Goal: Task Accomplishment & Management: Manage account settings

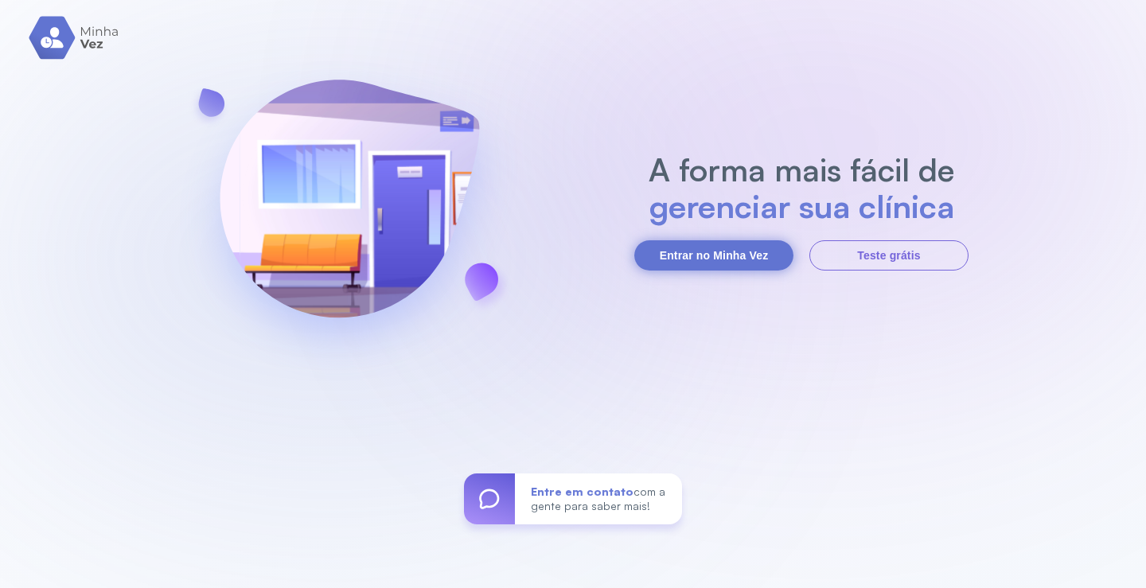
click at [703, 251] on button "Entrar no Minha Vez" at bounding box center [713, 255] width 159 height 30
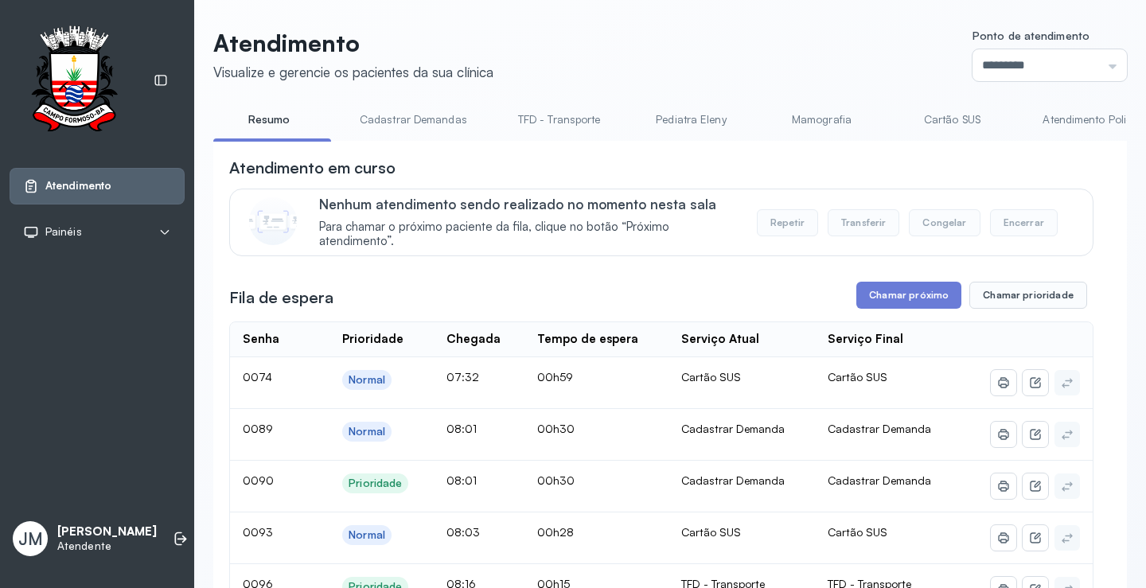
click at [502, 139] on li "Cadastrar Demandas" at bounding box center [562, 125] width 121 height 36
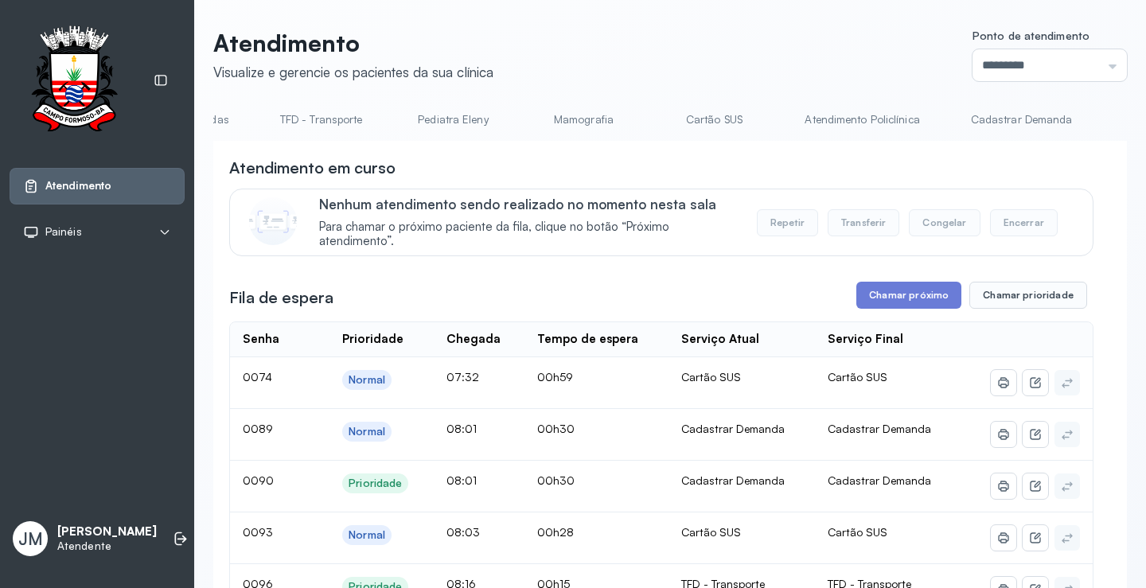
scroll to position [0, 274]
click at [973, 119] on link "Cadastrar Demanda" at bounding box center [986, 120] width 134 height 26
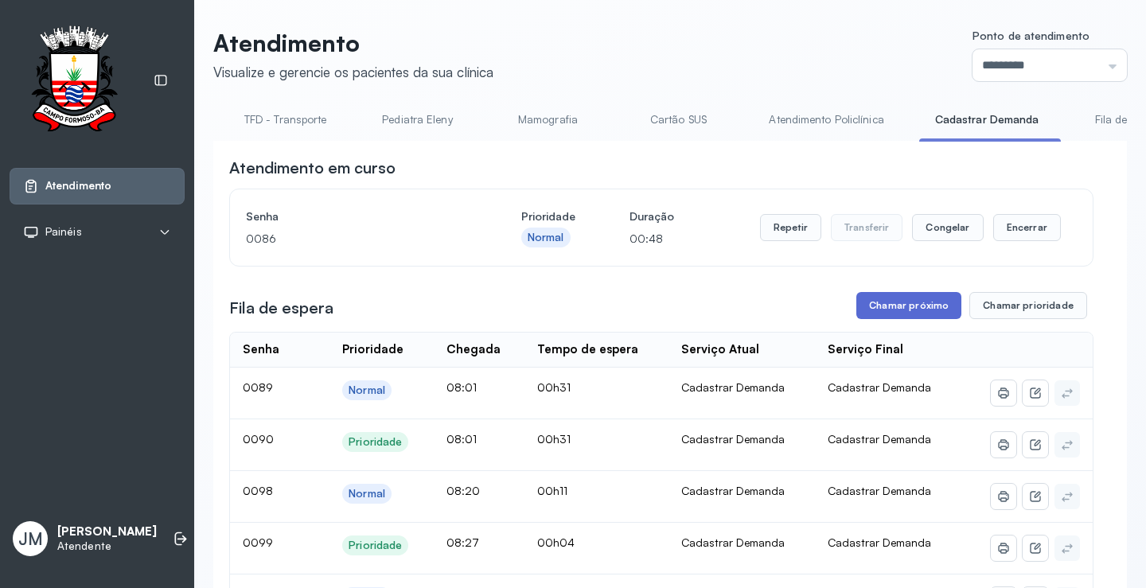
click at [906, 314] on button "Chamar próximo" at bounding box center [908, 305] width 105 height 27
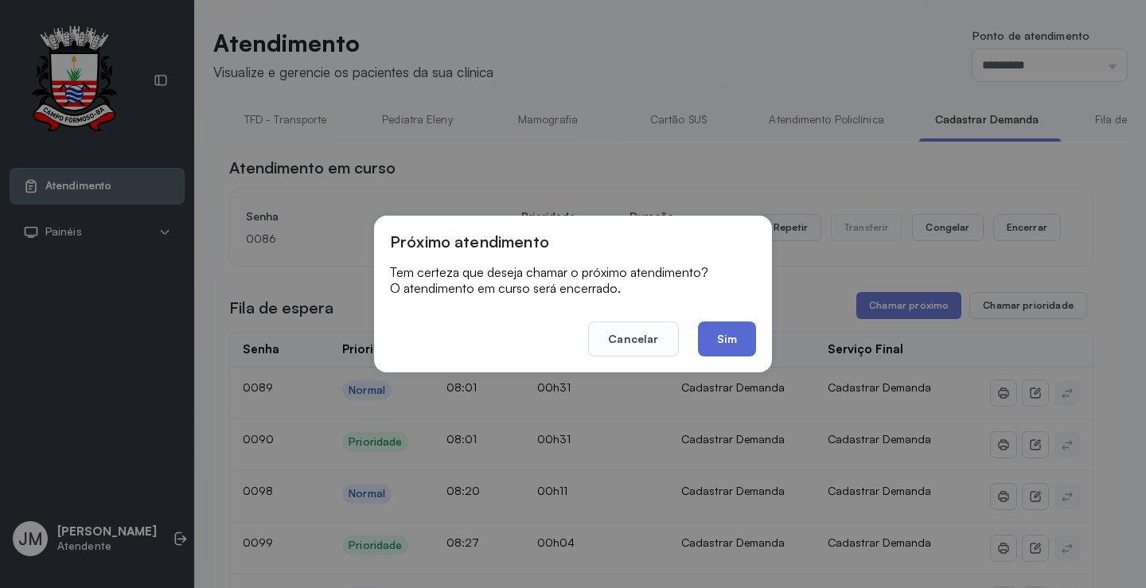
click at [735, 344] on button "Sim" at bounding box center [727, 339] width 58 height 35
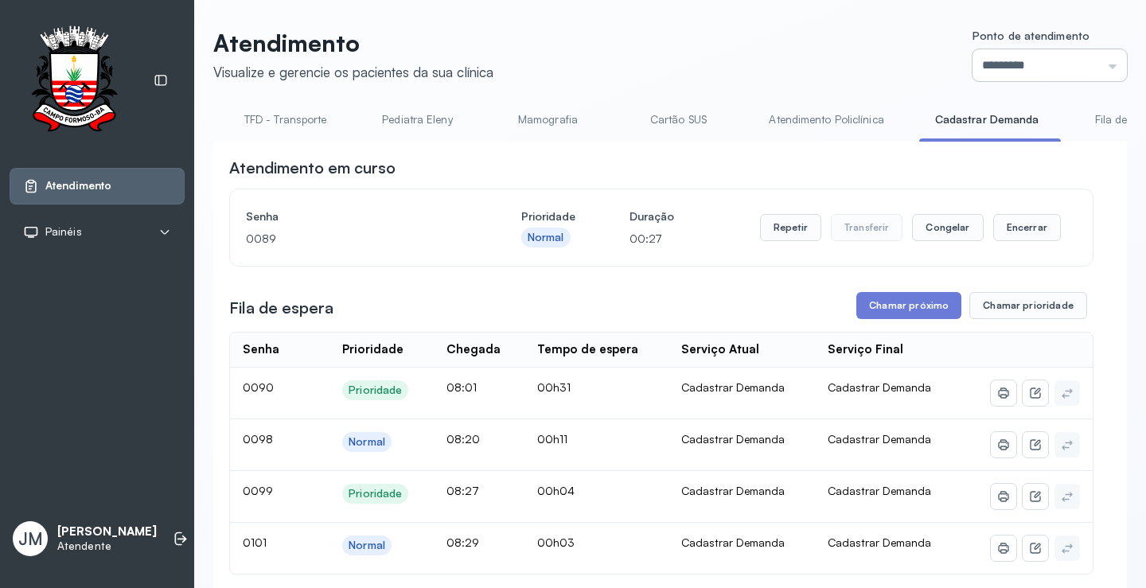
click at [1096, 61] on input "*********" at bounding box center [1050, 65] width 154 height 32
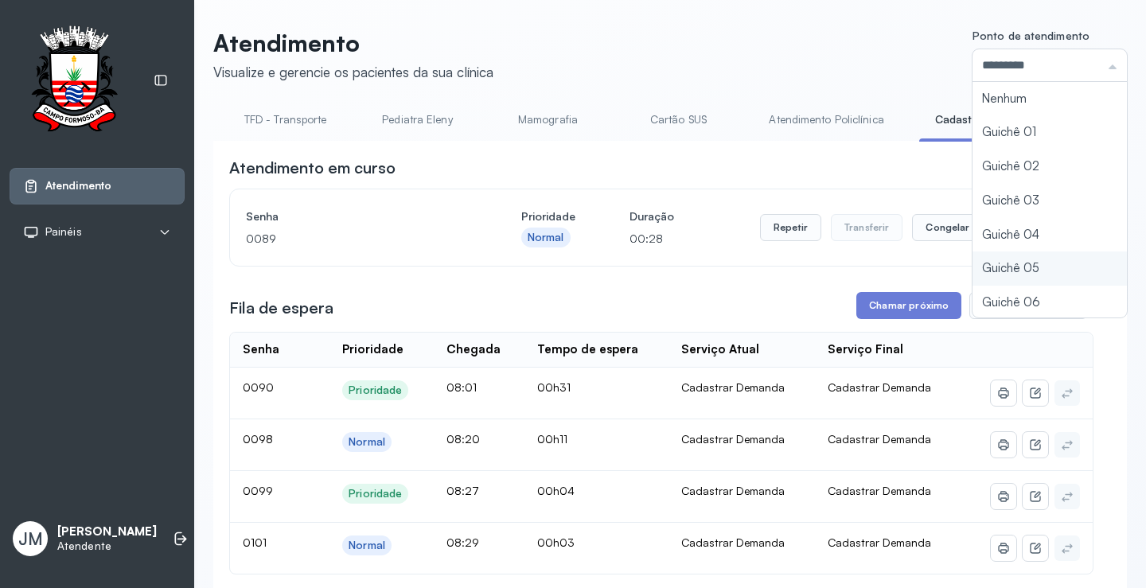
type input "*********"
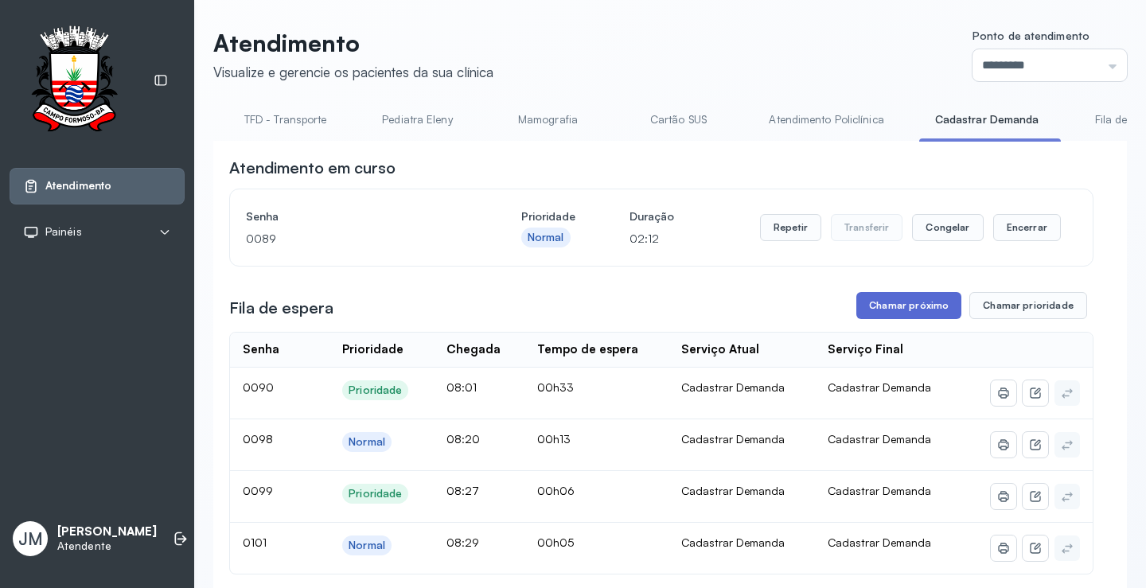
click at [898, 305] on button "Chamar próximo" at bounding box center [908, 305] width 105 height 27
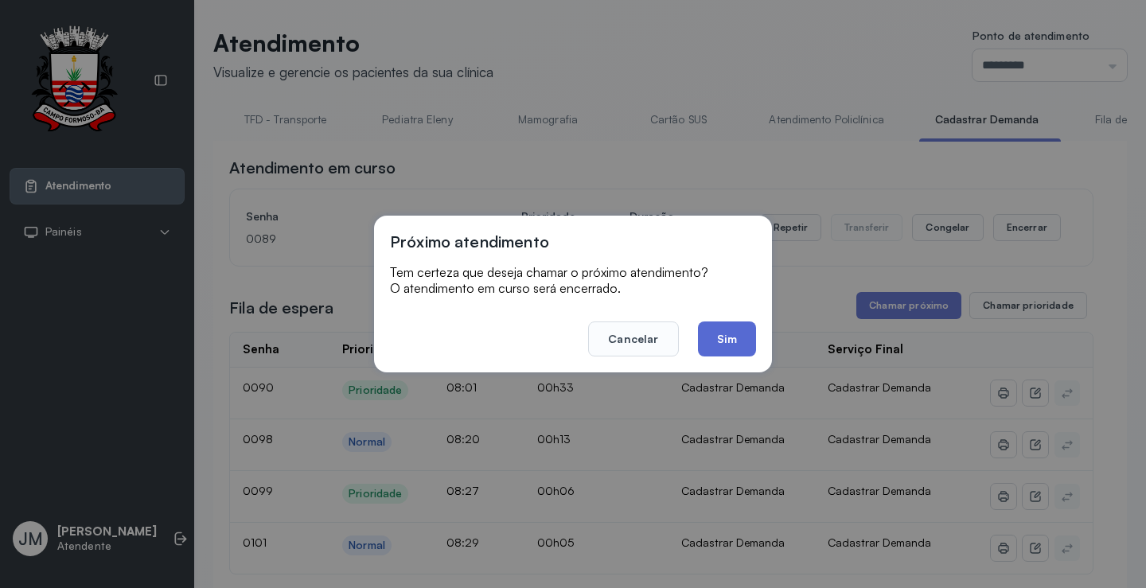
click at [738, 338] on button "Sim" at bounding box center [727, 339] width 58 height 35
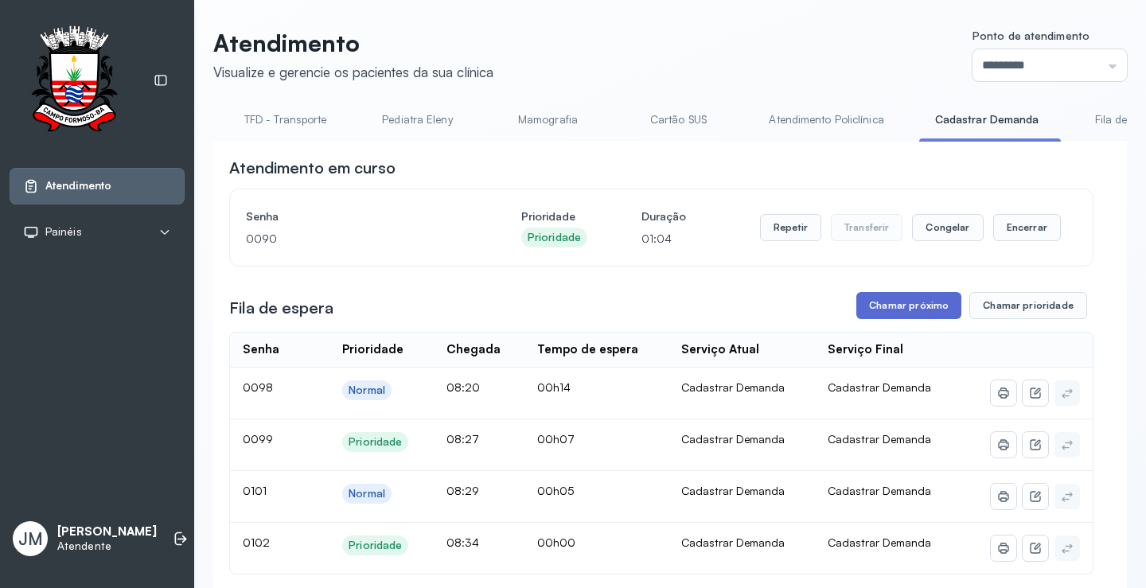
click at [918, 306] on button "Chamar próximo" at bounding box center [908, 305] width 105 height 27
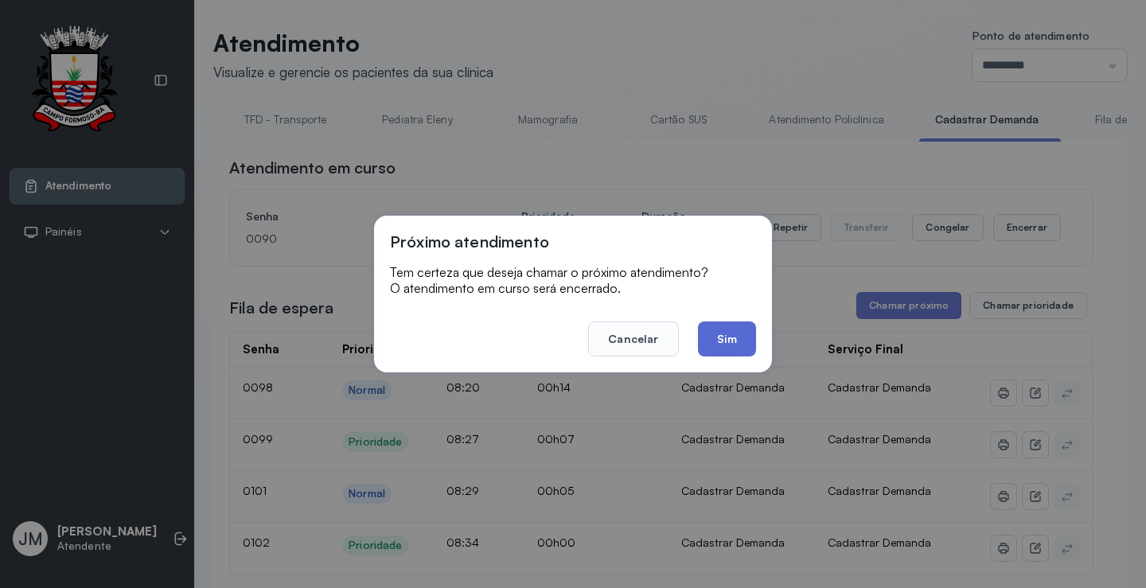
click at [726, 345] on button "Sim" at bounding box center [727, 339] width 58 height 35
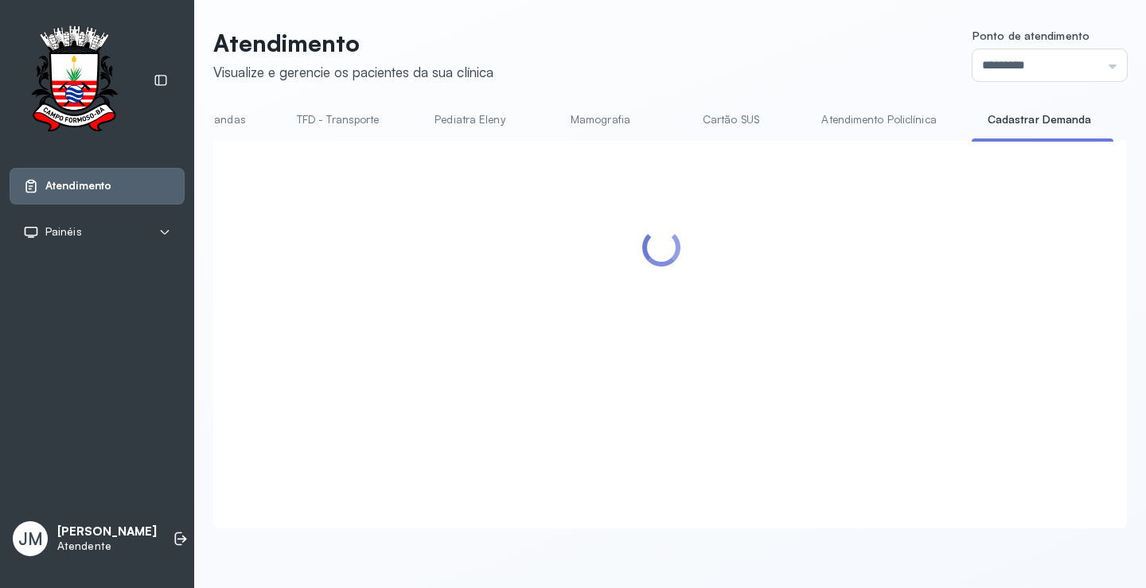
scroll to position [0, 0]
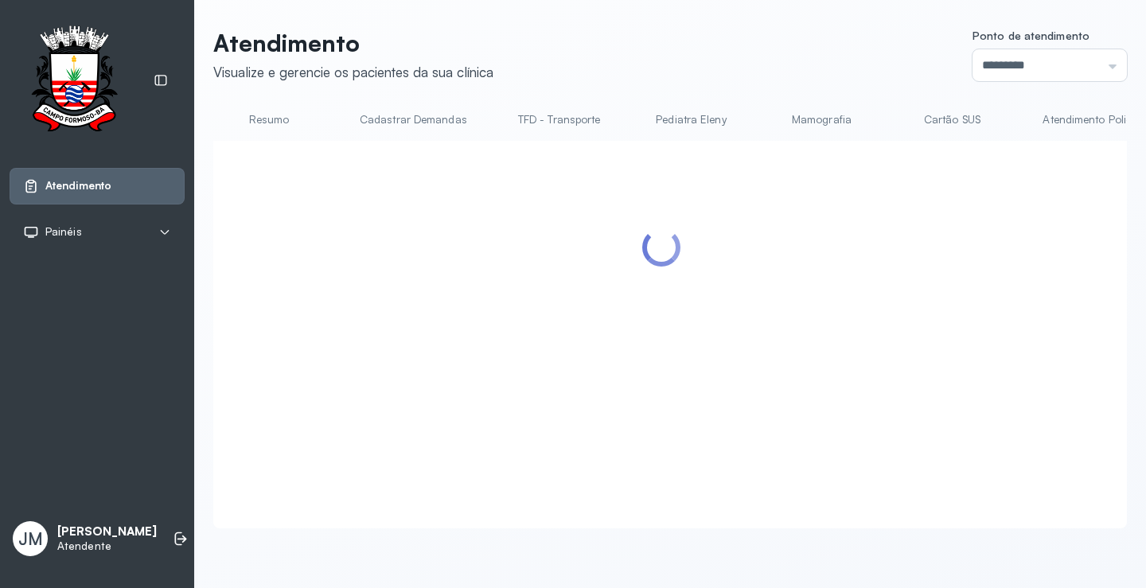
click at [271, 123] on link "Resumo" at bounding box center [268, 120] width 111 height 26
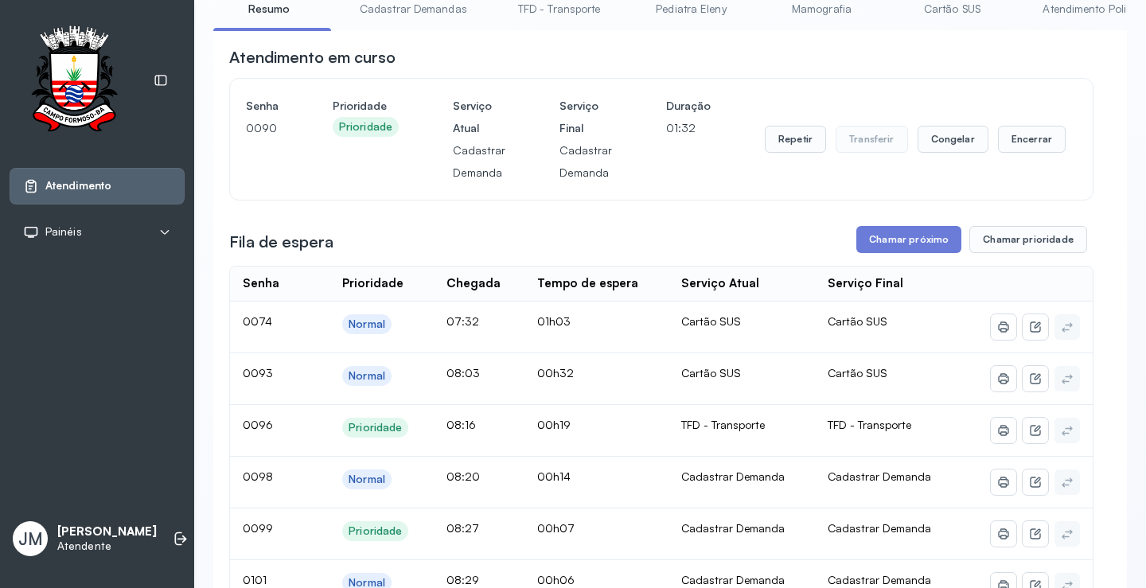
scroll to position [80, 0]
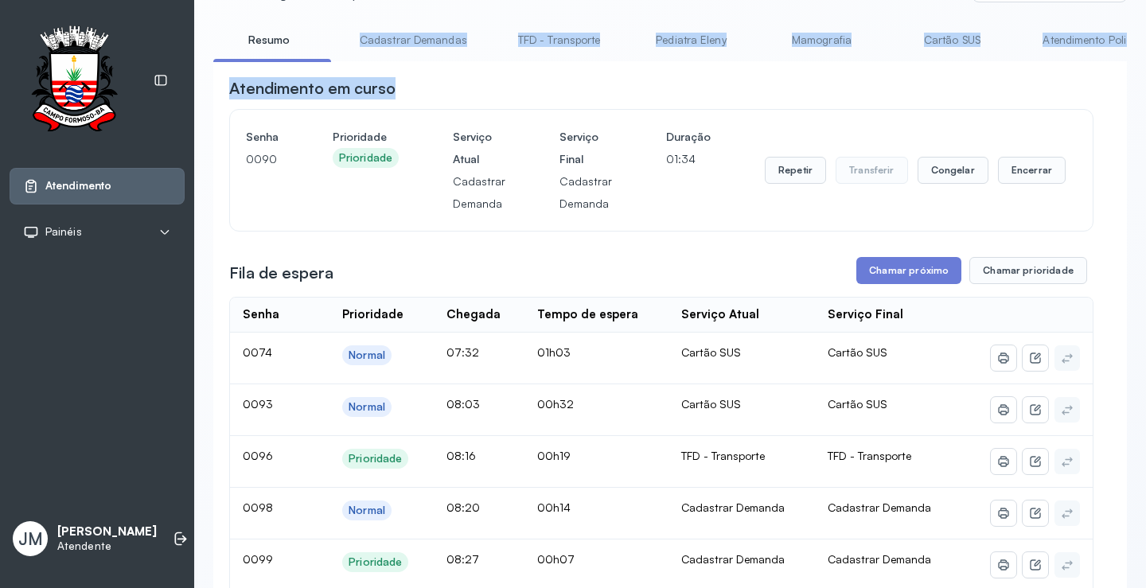
drag, startPoint x: 327, startPoint y: 60, endPoint x: 430, endPoint y: 68, distance: 103.0
click at [430, 68] on div "Resumo Cadastrar Demandas TFD - Transporte Pediatra Eleny Mamografia Cartão SUS…" at bounding box center [670, 513] width 914 height 972
click at [427, 87] on div "Atendimento em curso" at bounding box center [661, 88] width 864 height 22
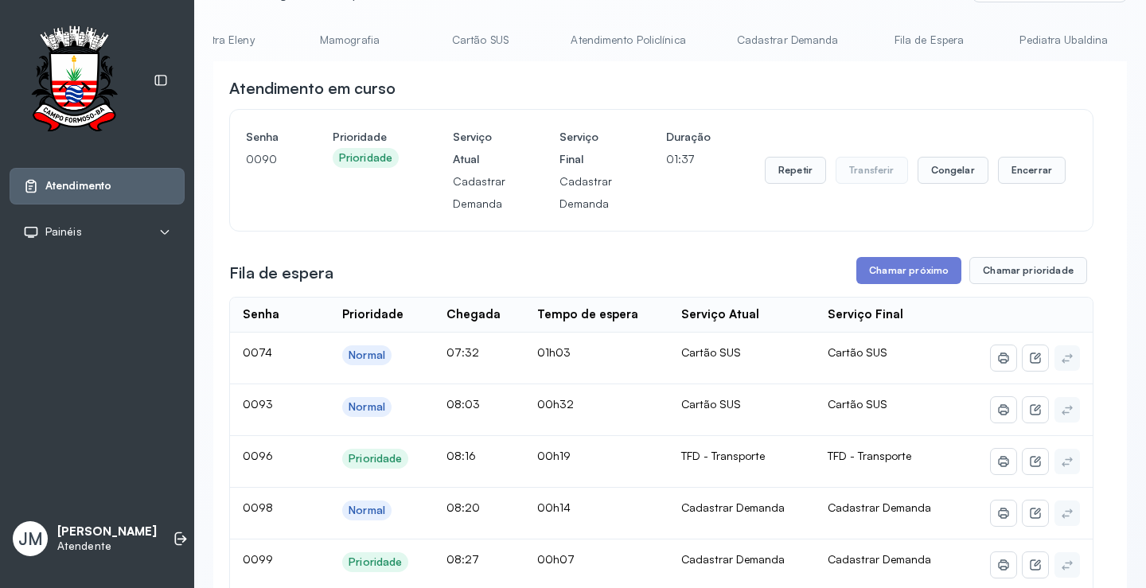
scroll to position [0, 532]
click at [715, 40] on link "Cadastrar Demanda" at bounding box center [728, 40] width 134 height 26
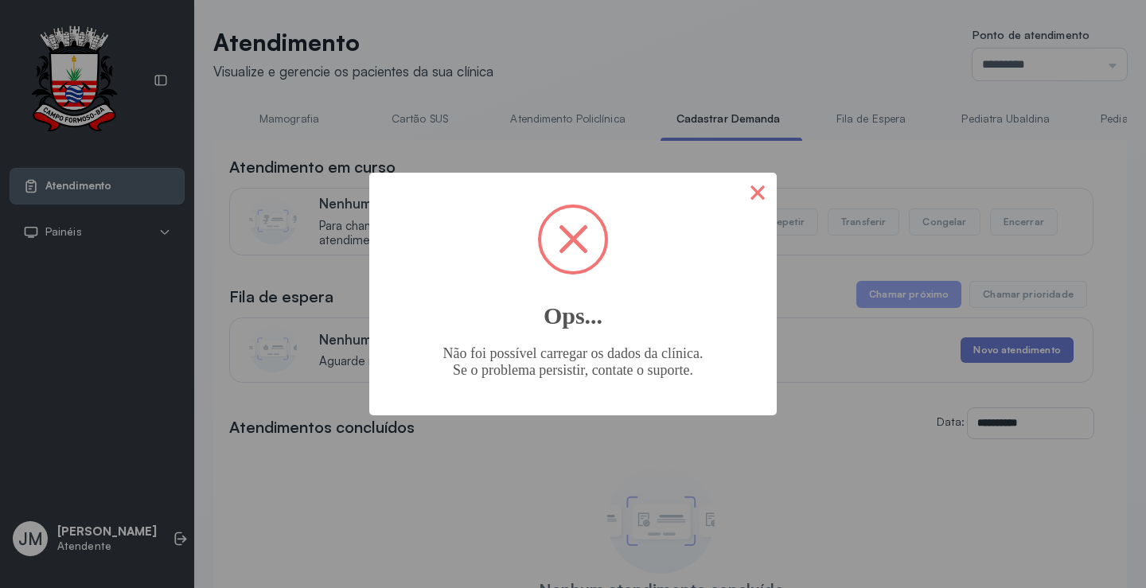
click at [753, 189] on button "×" at bounding box center [758, 192] width 38 height 38
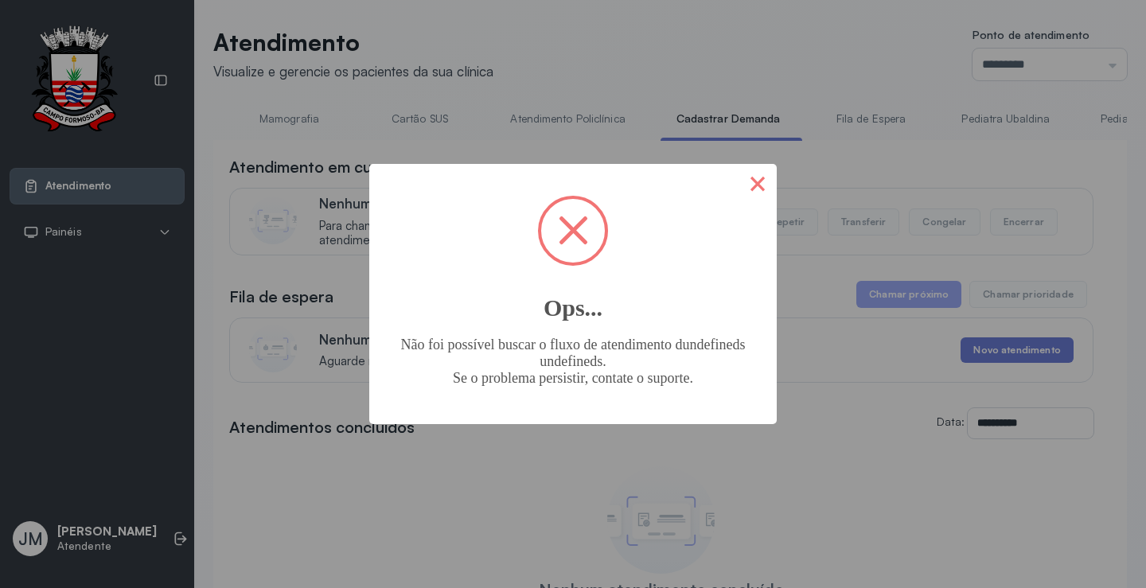
click at [749, 181] on button "×" at bounding box center [758, 183] width 38 height 38
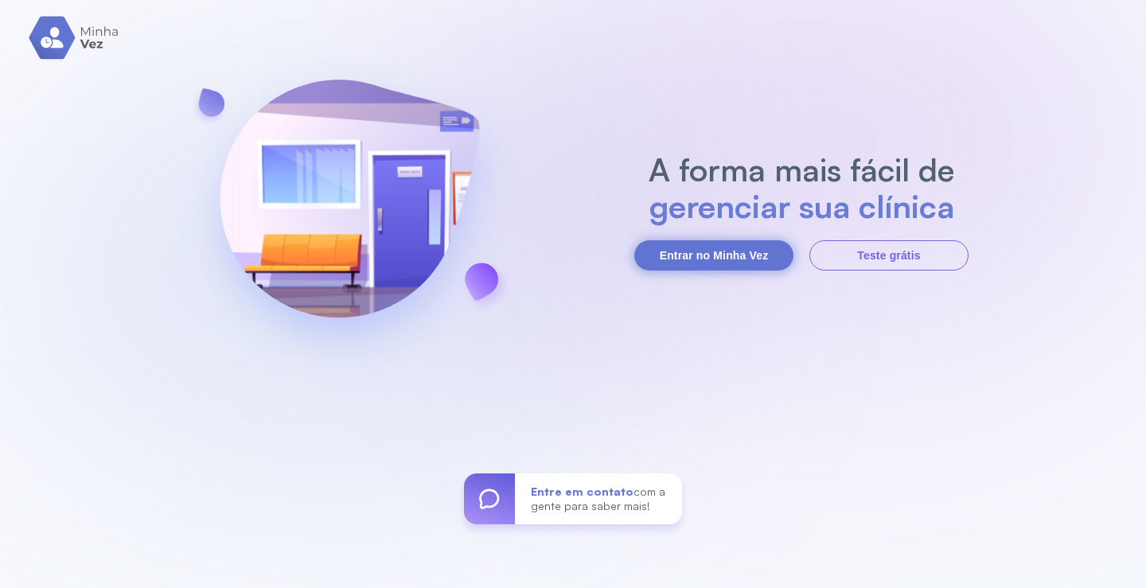
click at [669, 255] on button "Entrar no Minha Vez" at bounding box center [713, 255] width 159 height 30
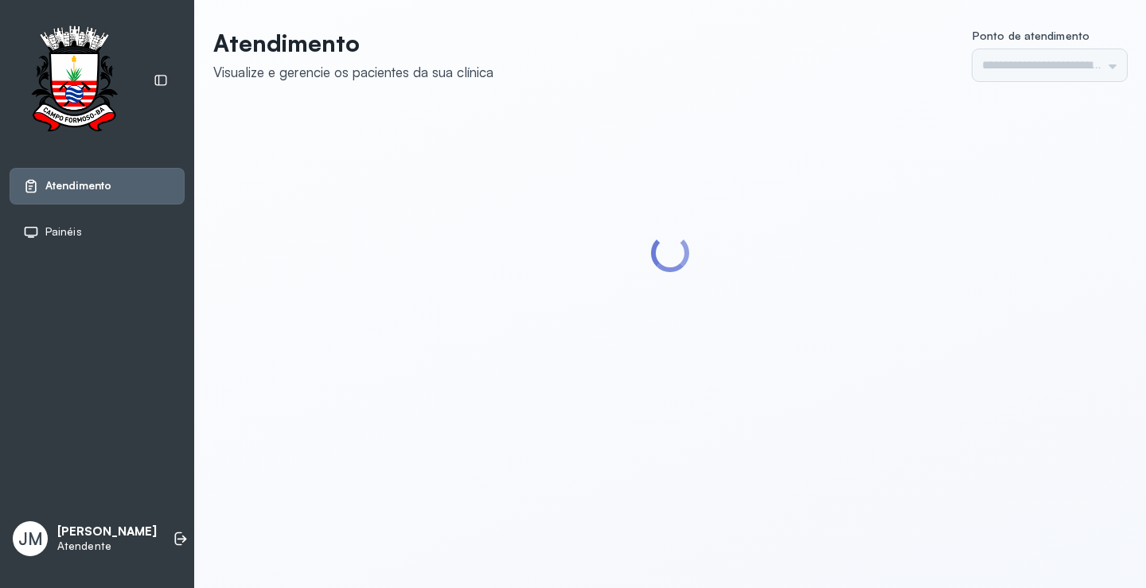
type input "*********"
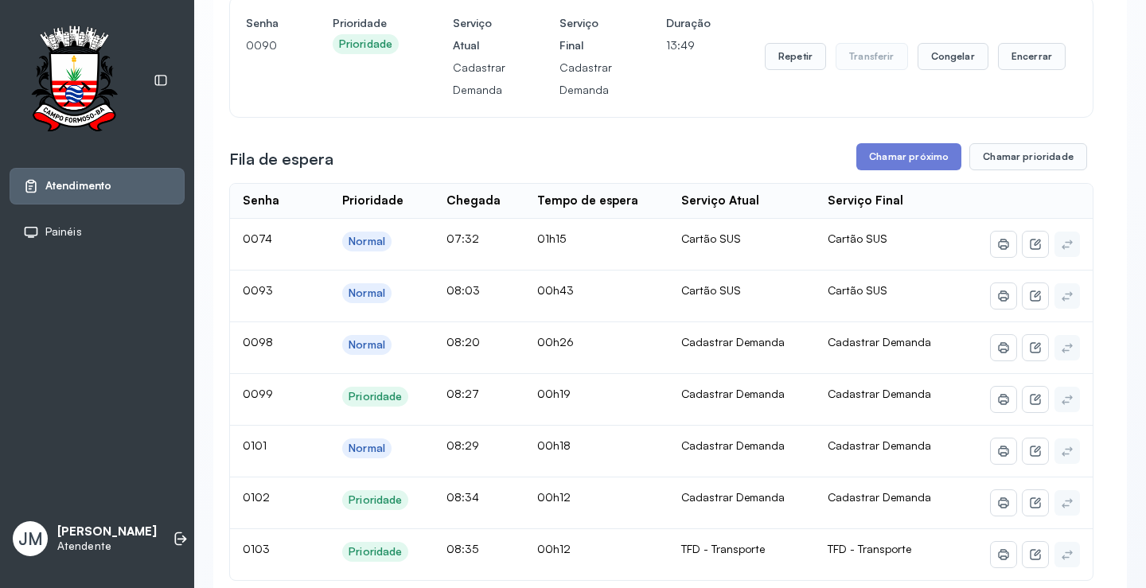
scroll to position [239, 0]
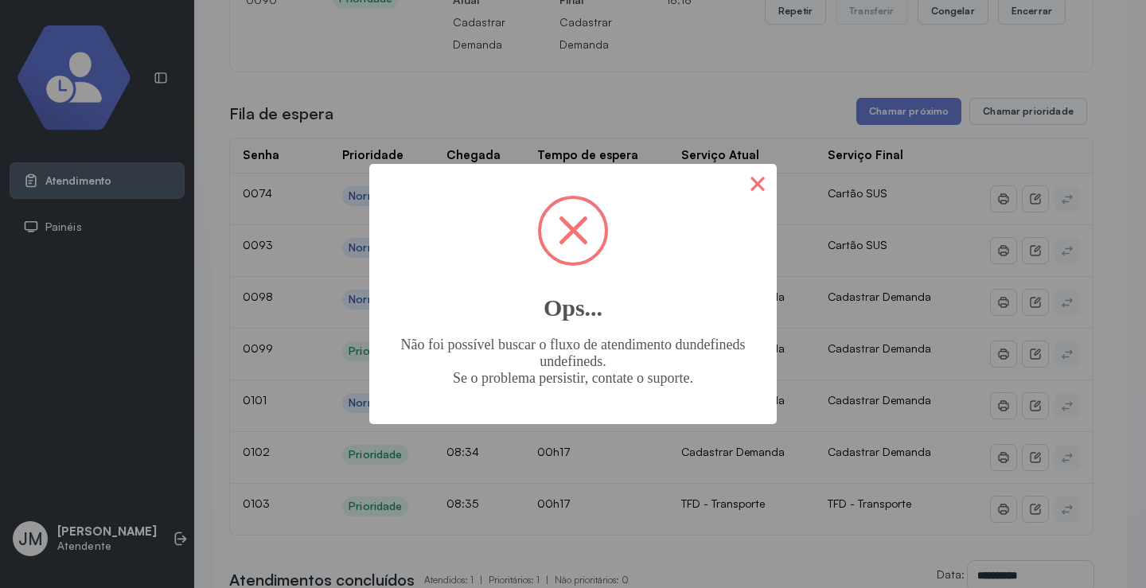
click at [754, 182] on button "×" at bounding box center [758, 183] width 38 height 38
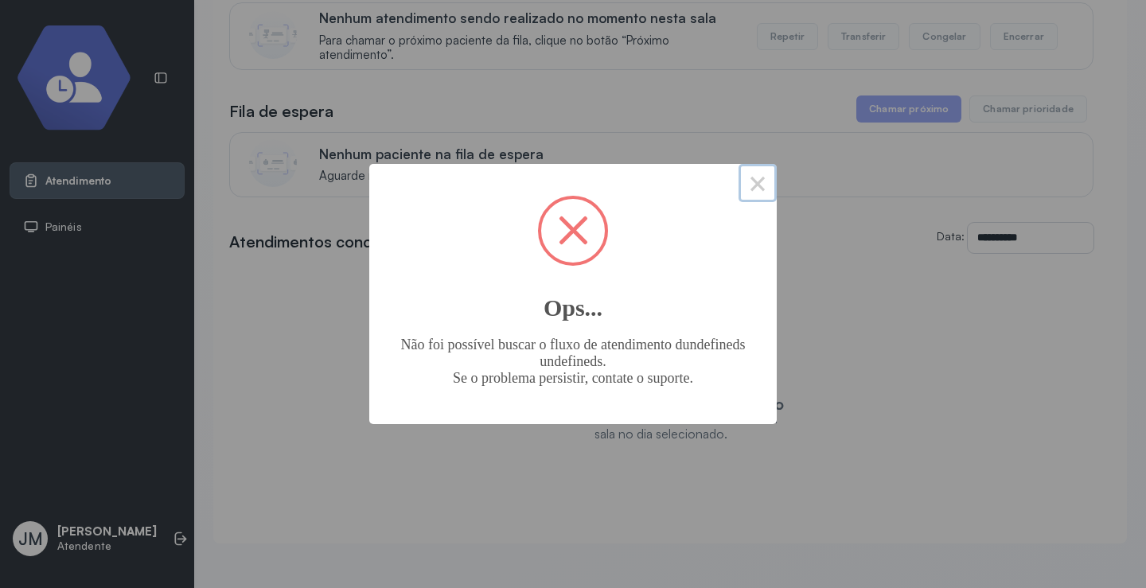
scroll to position [203, 0]
click at [756, 186] on button "×" at bounding box center [758, 183] width 38 height 38
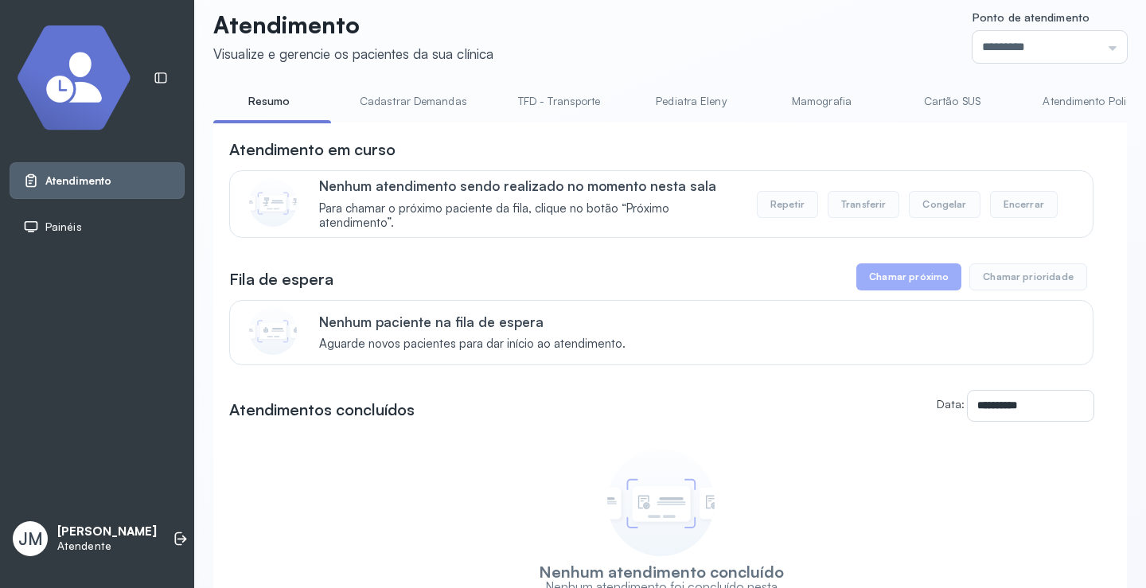
scroll to position [0, 0]
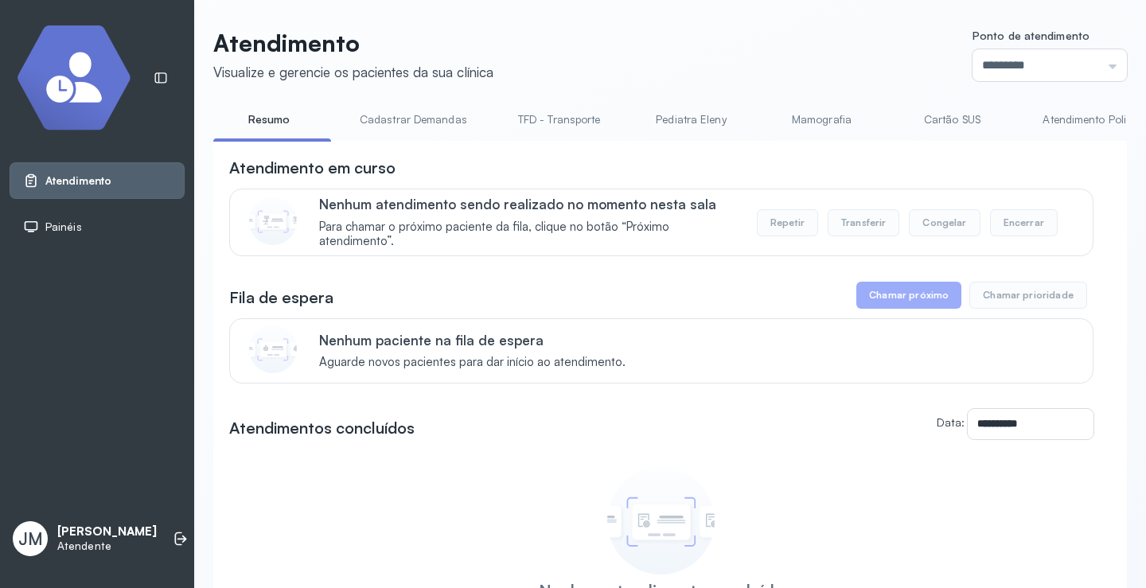
click at [414, 115] on link "Cadastrar Demandas" at bounding box center [413, 120] width 139 height 26
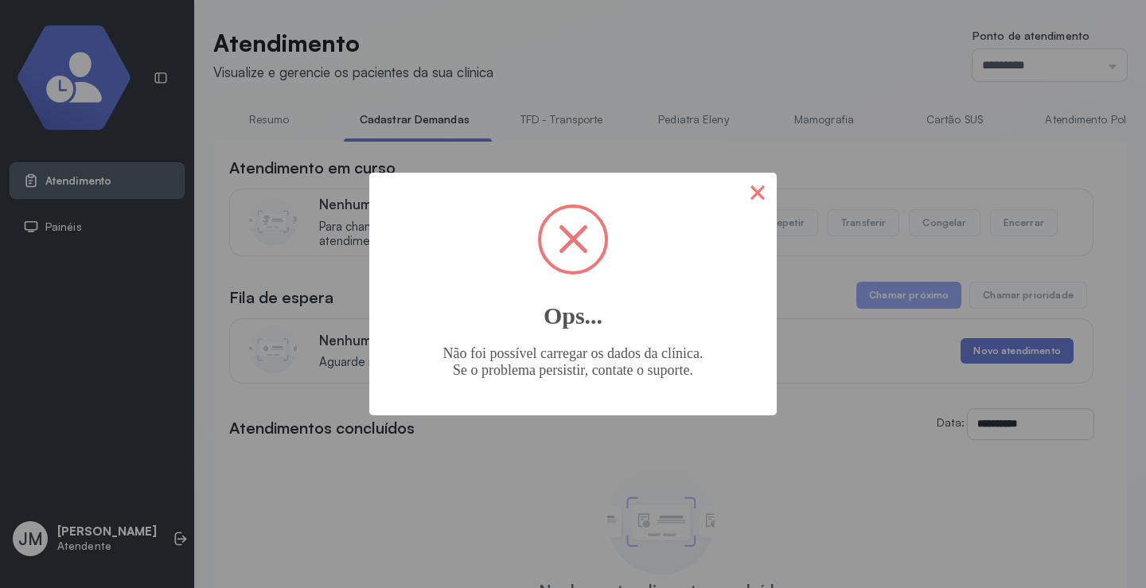
click at [756, 193] on button "×" at bounding box center [758, 192] width 38 height 38
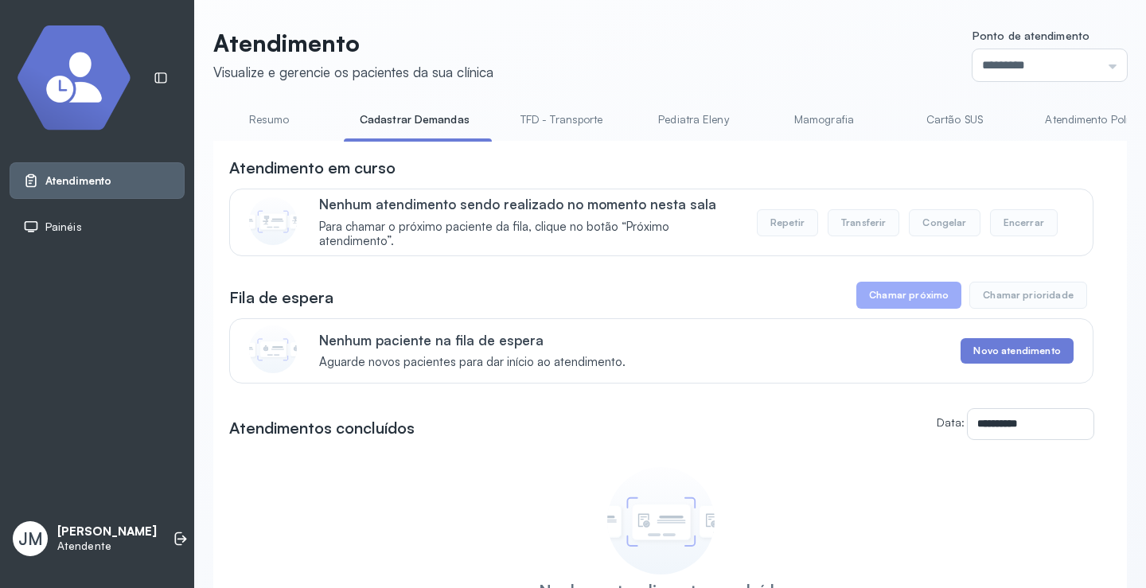
click at [274, 115] on link "Resumo" at bounding box center [268, 120] width 111 height 26
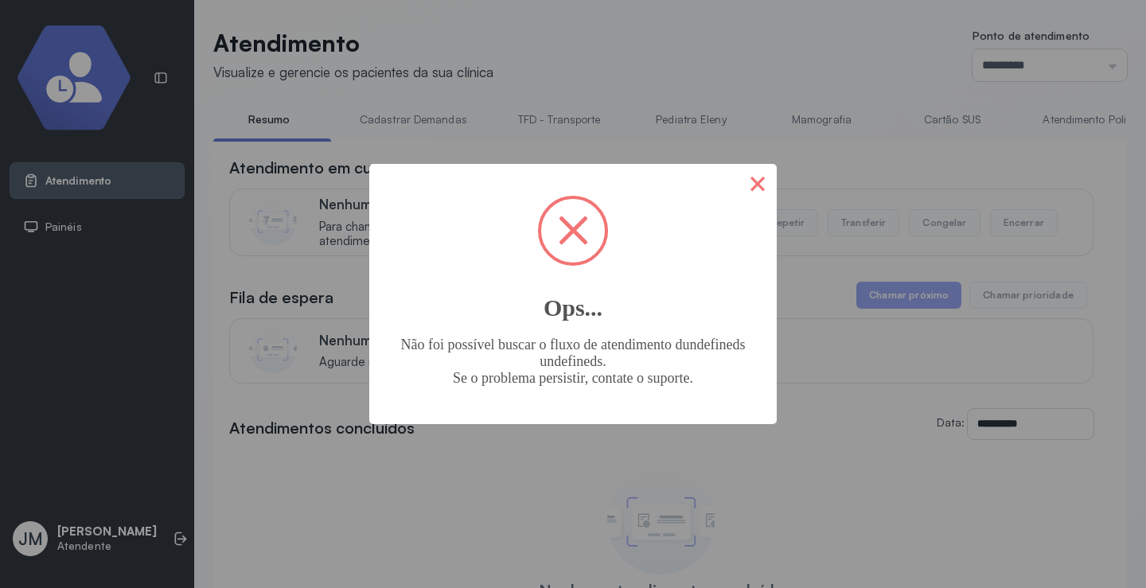
click at [754, 182] on button "×" at bounding box center [758, 183] width 38 height 38
